Goal: Information Seeking & Learning: Learn about a topic

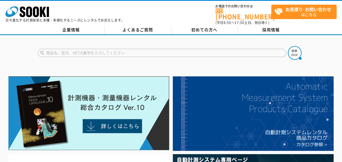
click at [259, 49] on input "text" at bounding box center [162, 53] width 249 height 8
click at [288, 46] on button at bounding box center [295, 53] width 14 height 14
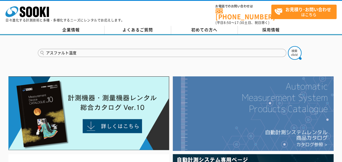
click at [289, 130] on img at bounding box center [253, 113] width 161 height 74
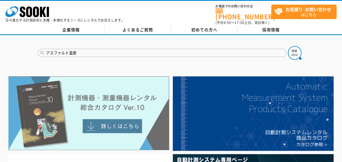
scroll to position [27, 0]
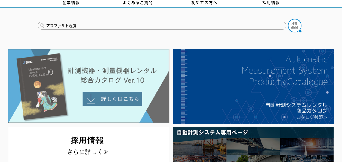
click at [125, 97] on img at bounding box center [88, 86] width 161 height 74
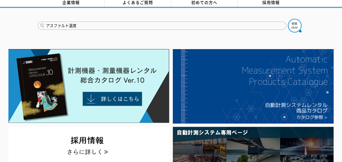
click at [67, 23] on input "アスファルト温度" at bounding box center [162, 26] width 249 height 8
drag, startPoint x: 68, startPoint y: 23, endPoint x: 28, endPoint y: 17, distance: 39.6
click at [28, 17] on div "アスファルト温度" at bounding box center [171, 21] width 342 height 26
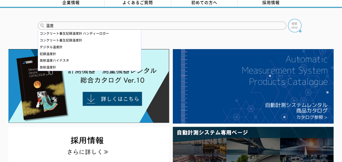
type input "温度"
click at [292, 22] on img at bounding box center [295, 26] width 14 height 14
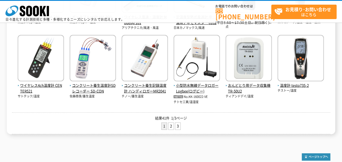
scroll to position [245, 0]
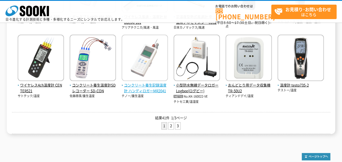
click at [158, 86] on span "コンクリート養生記録温度計 ハンディロガーMR2041" at bounding box center [145, 87] width 46 height 11
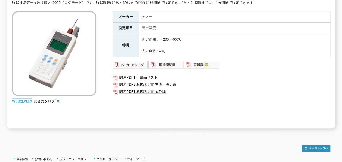
scroll to position [82, 0]
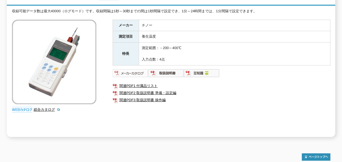
click at [145, 71] on img at bounding box center [131, 73] width 36 height 9
